Goal: Check status

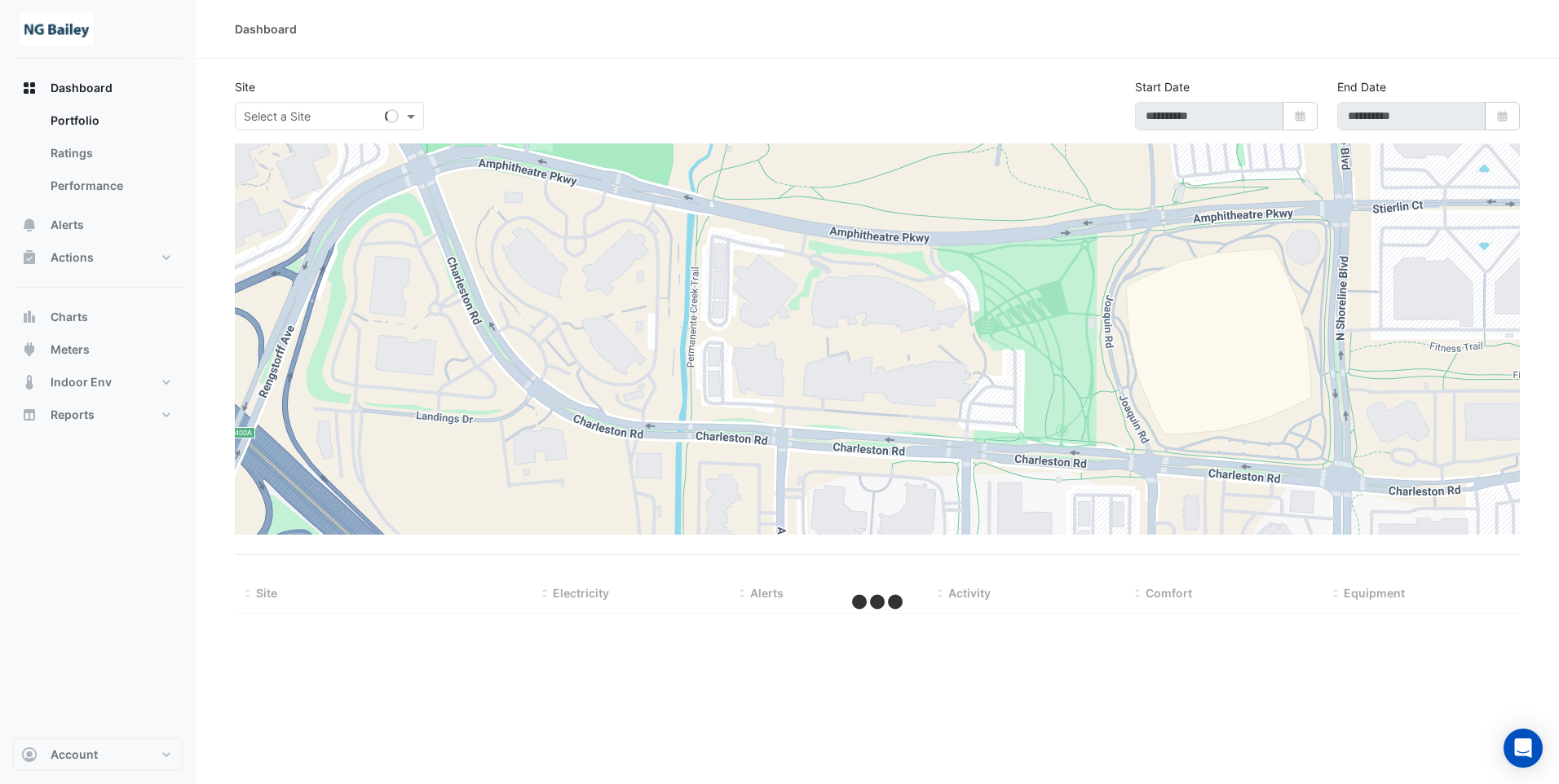
type input "**********"
select select "**"
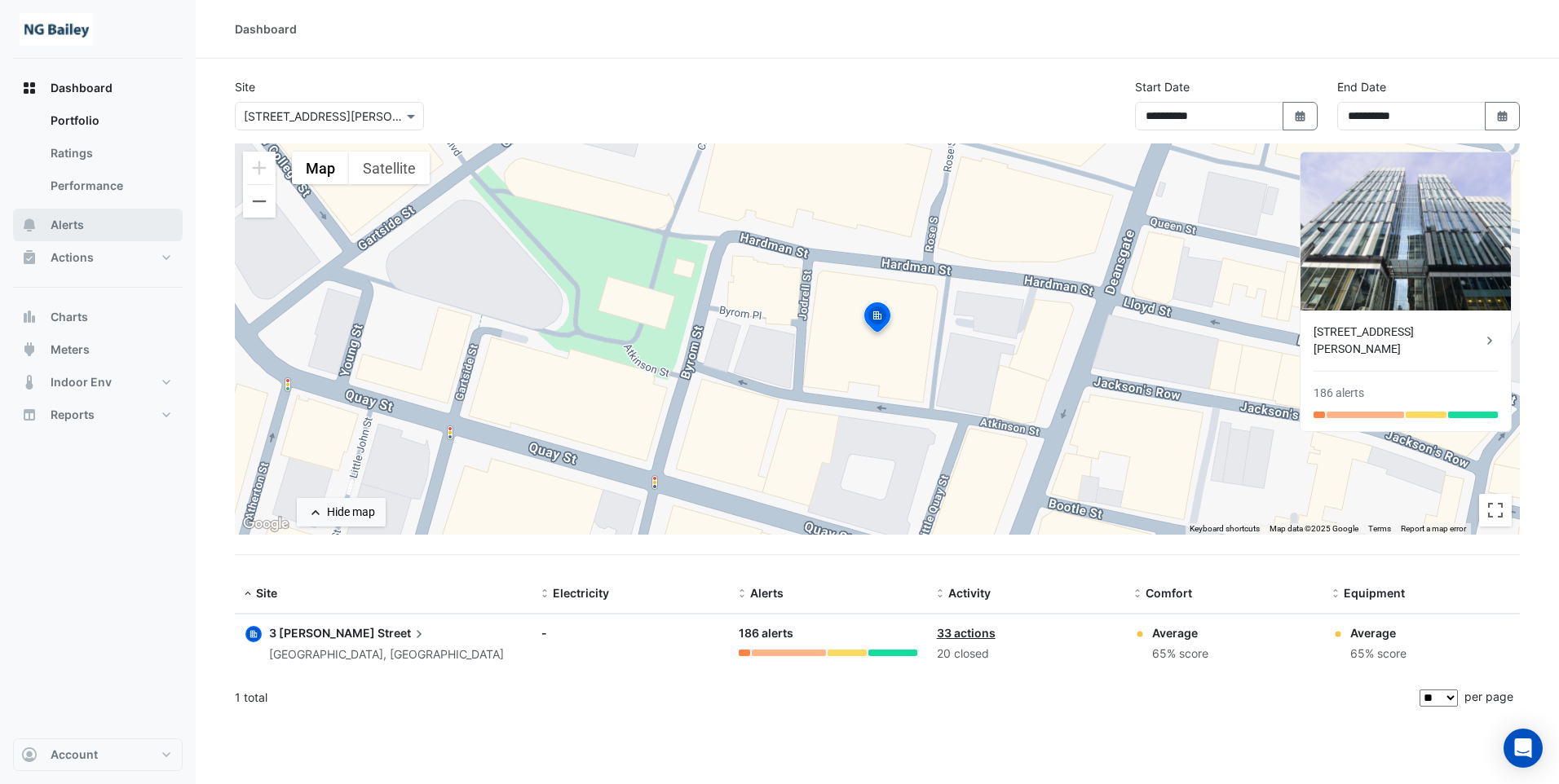
click at [69, 223] on span "Alerts" at bounding box center [67, 225] width 33 height 17
